Goal: Task Accomplishment & Management: Manage account settings

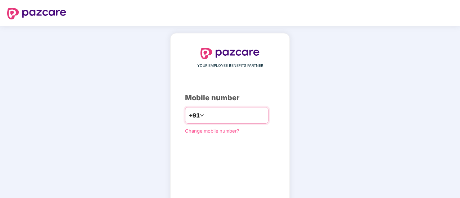
click at [218, 113] on input "number" at bounding box center [235, 116] width 59 height 12
type input "**********"
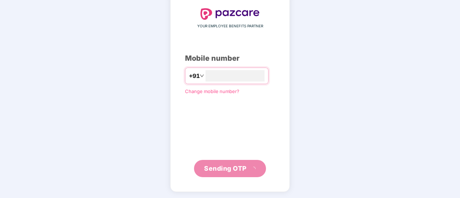
scroll to position [36, 0]
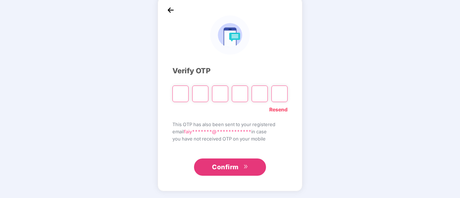
type input "*"
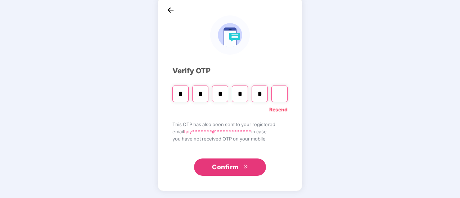
type input "*"
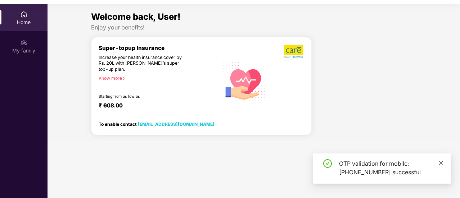
click at [441, 162] on icon "close" at bounding box center [440, 163] width 5 height 5
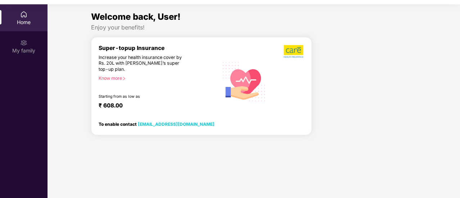
click at [24, 21] on div "Home" at bounding box center [24, 22] width 48 height 7
click at [19, 48] on div "My family" at bounding box center [24, 50] width 48 height 7
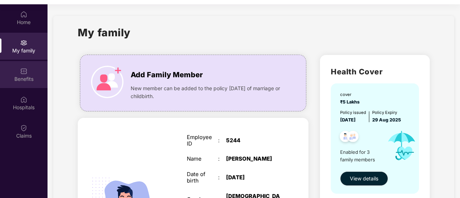
click at [17, 81] on div "Benefits" at bounding box center [24, 79] width 48 height 7
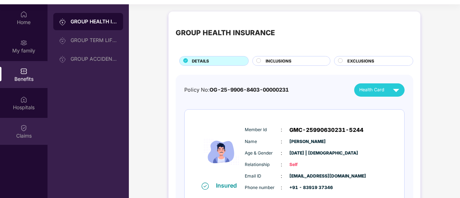
click at [22, 126] on img at bounding box center [23, 128] width 7 height 7
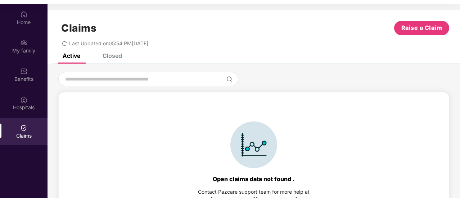
click at [111, 57] on div "Closed" at bounding box center [112, 55] width 19 height 7
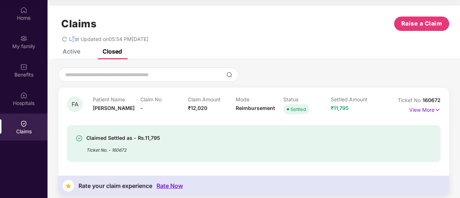
click at [73, 49] on div "Claims Raise a Claim Last Updated on 05:54 PM[DATE]" at bounding box center [254, 28] width 412 height 44
click at [70, 53] on div "Active" at bounding box center [72, 51] width 18 height 7
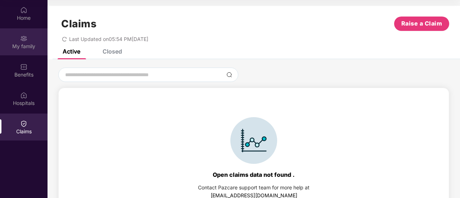
click at [17, 47] on div "My family" at bounding box center [24, 46] width 48 height 7
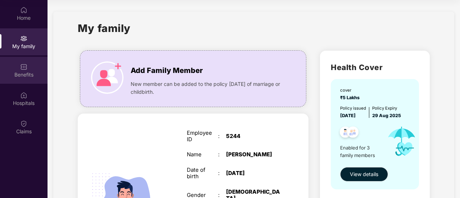
click at [24, 75] on div "Benefits" at bounding box center [24, 74] width 48 height 7
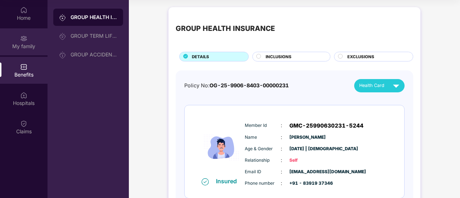
click at [28, 43] on div "My family" at bounding box center [24, 46] width 48 height 7
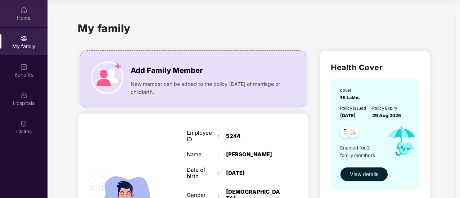
click at [20, 14] on div "Home" at bounding box center [24, 17] width 48 height 7
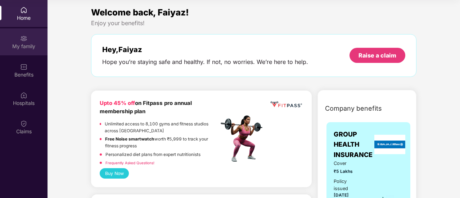
click at [30, 48] on div "My family" at bounding box center [24, 46] width 48 height 7
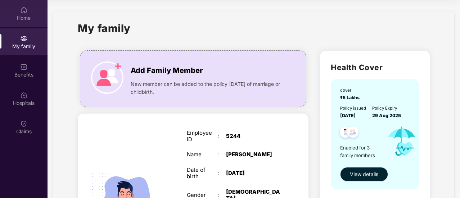
click at [24, 20] on div "Home" at bounding box center [24, 17] width 48 height 7
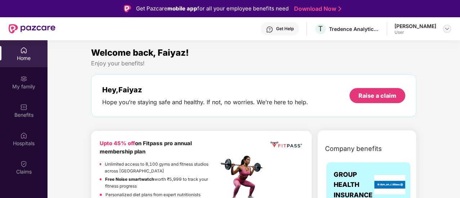
click at [447, 31] on img at bounding box center [447, 29] width 6 height 6
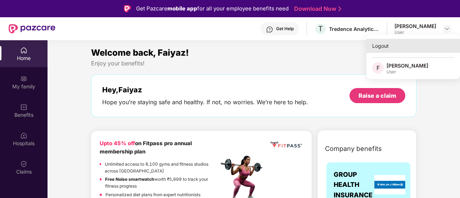
click at [378, 46] on div "Logout" at bounding box center [413, 46] width 94 height 14
